Goal: Transaction & Acquisition: Purchase product/service

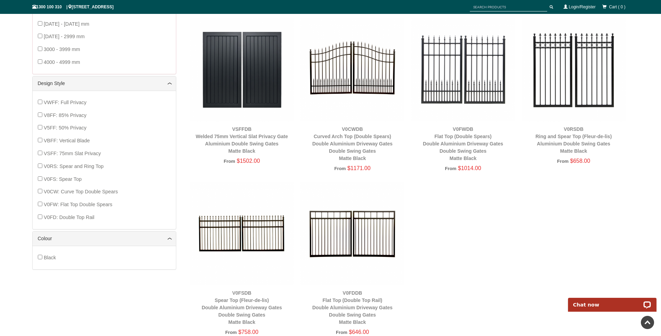
scroll to position [210, 0]
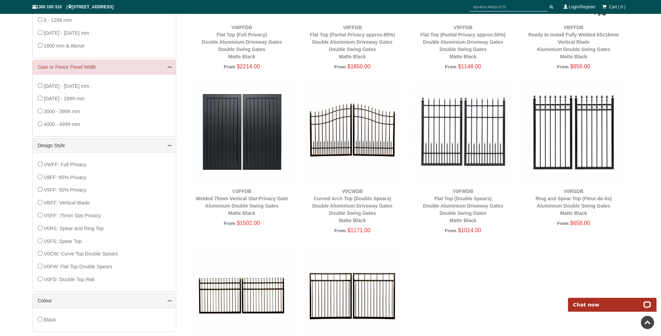
click at [332, 133] on img at bounding box center [353, 132] width 104 height 104
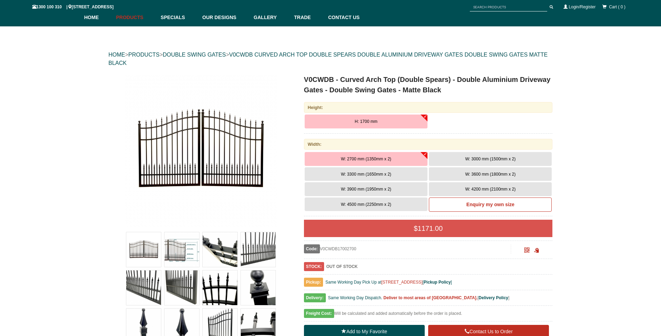
scroll to position [54, 0]
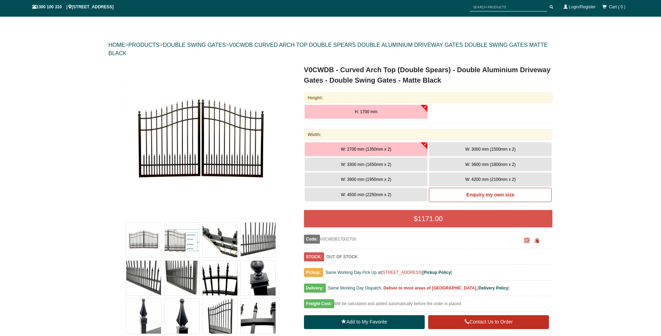
click at [209, 135] on img at bounding box center [201, 141] width 153 height 153
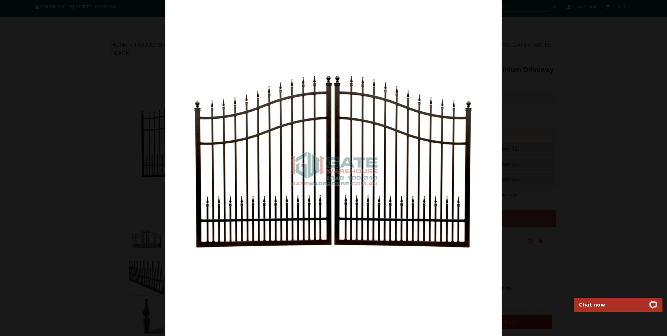
click at [458, 184] on img at bounding box center [333, 168] width 336 height 336
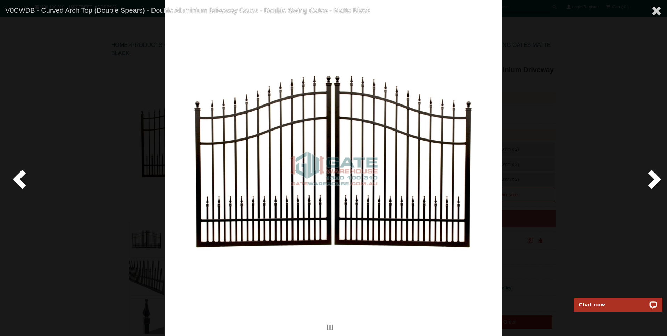
click at [647, 168] on span at bounding box center [652, 178] width 21 height 21
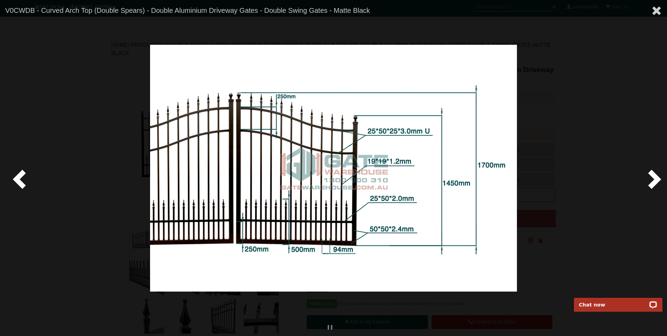
click at [653, 174] on span at bounding box center [652, 178] width 21 height 21
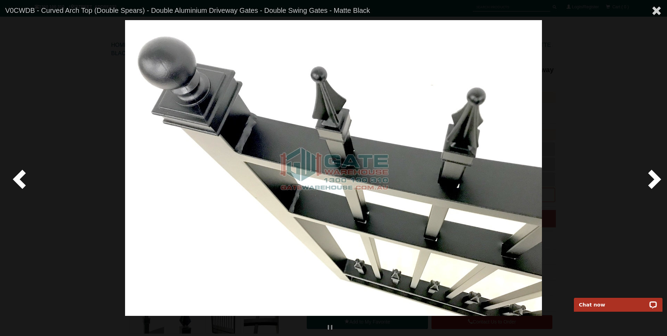
click at [653, 174] on span at bounding box center [652, 178] width 21 height 21
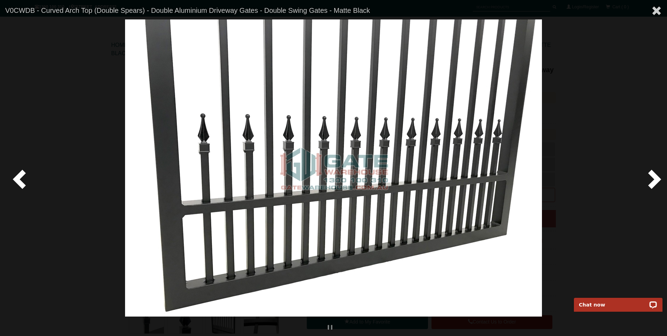
click at [653, 174] on span at bounding box center [652, 178] width 21 height 21
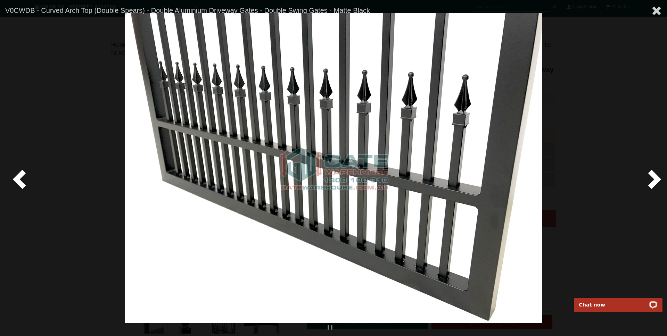
click at [653, 174] on span at bounding box center [652, 178] width 21 height 21
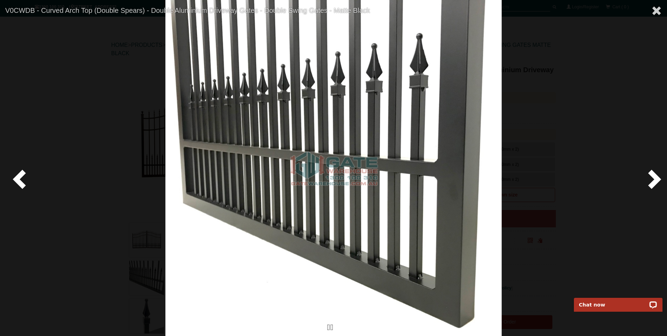
click at [653, 174] on span at bounding box center [652, 178] width 21 height 21
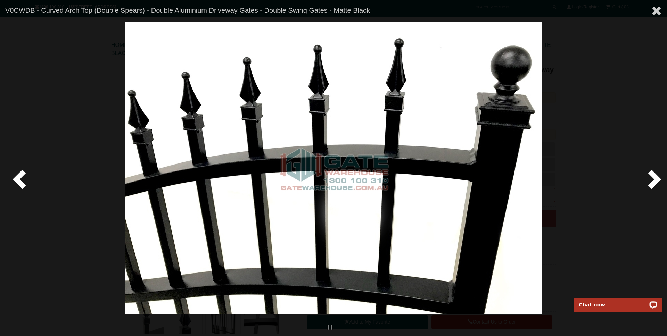
click at [653, 174] on span at bounding box center [652, 178] width 21 height 21
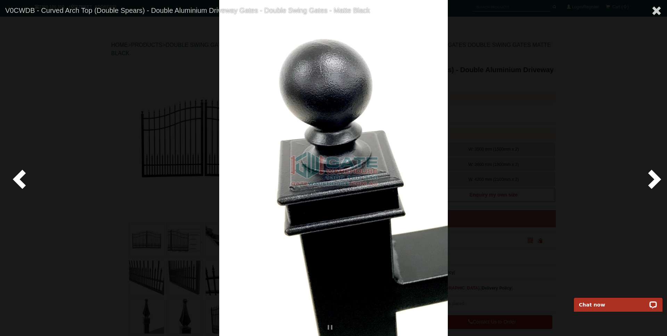
click at [653, 174] on span at bounding box center [652, 178] width 21 height 21
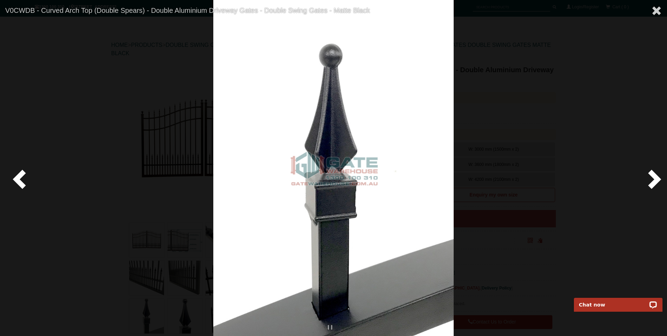
click at [653, 174] on span at bounding box center [652, 178] width 21 height 21
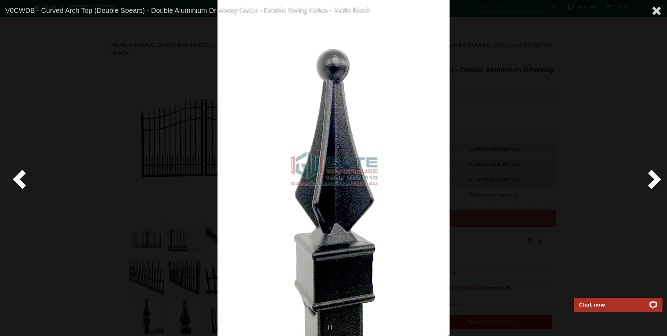
click at [653, 174] on span at bounding box center [652, 178] width 21 height 21
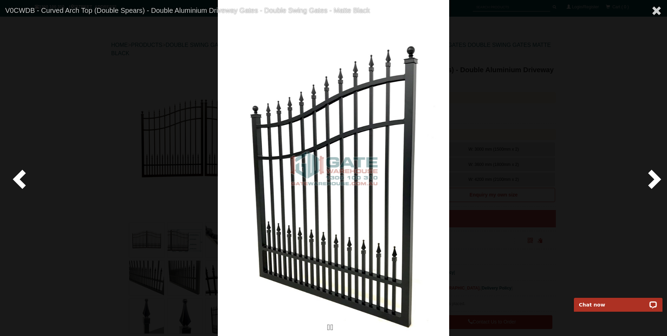
click at [653, 174] on span at bounding box center [652, 178] width 21 height 21
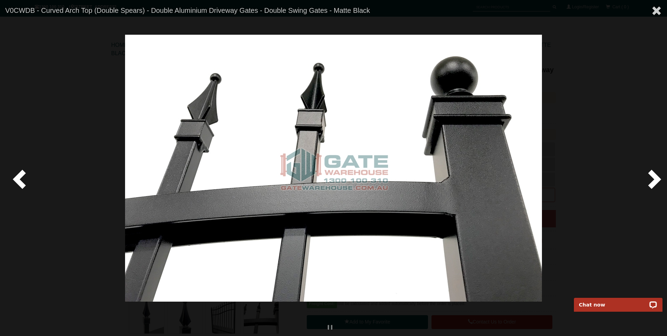
click at [653, 174] on span at bounding box center [652, 178] width 21 height 21
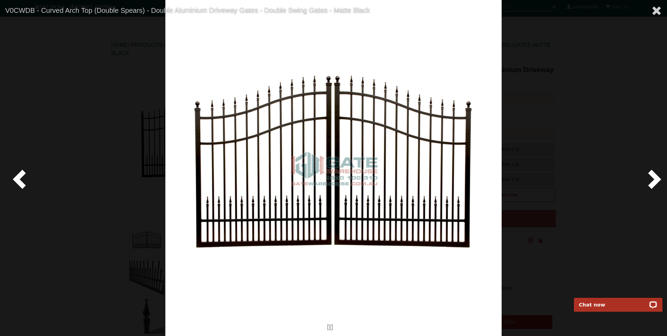
click at [653, 174] on span at bounding box center [652, 178] width 21 height 21
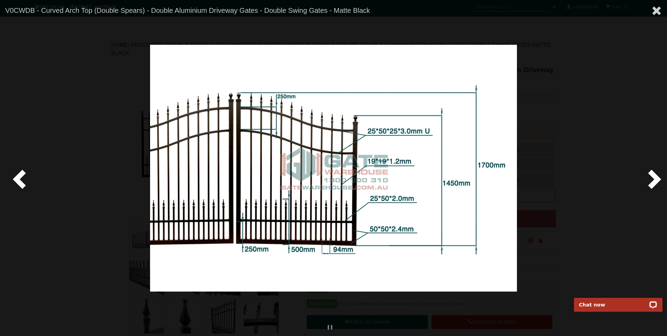
click at [27, 178] on span at bounding box center [20, 178] width 21 height 21
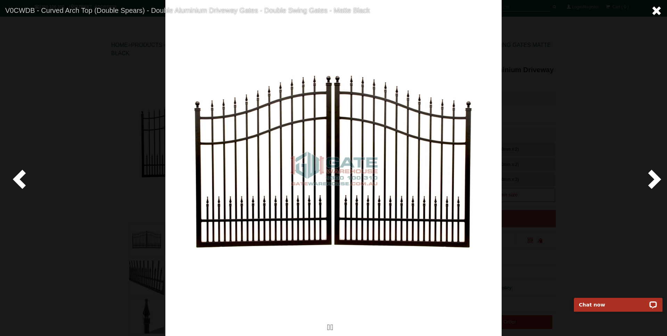
click at [655, 7] on span at bounding box center [656, 11] width 10 height 10
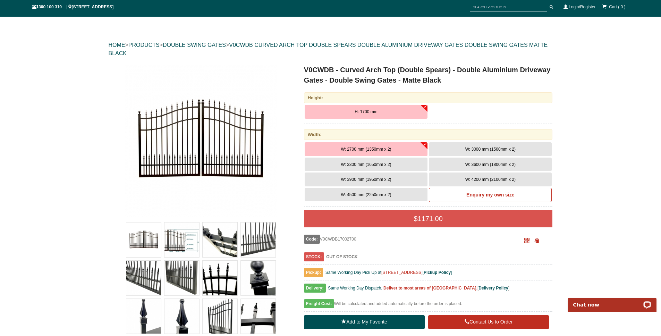
click at [382, 111] on button "H: 1700 mm" at bounding box center [366, 112] width 123 height 14
click at [390, 164] on span "W: 3300 mm (1650mm x 2)" at bounding box center [366, 164] width 50 height 5
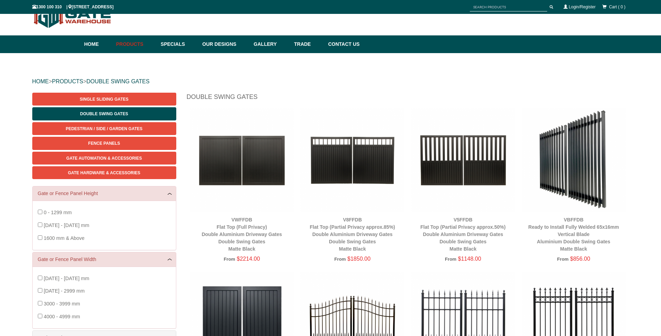
scroll to position [210, 0]
